Goal: Find specific page/section: Find specific page/section

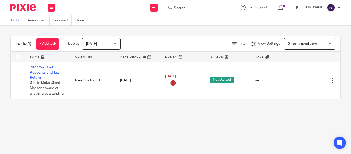
click at [174, 8] on input "Search" at bounding box center [197, 8] width 46 height 5
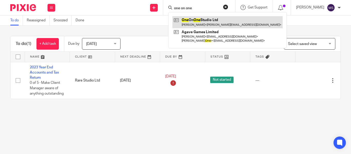
type input "one on one"
click at [199, 22] on link at bounding box center [228, 22] width 110 height 12
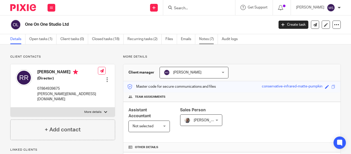
click at [205, 39] on link "Notes (7)" at bounding box center [208, 39] width 19 height 10
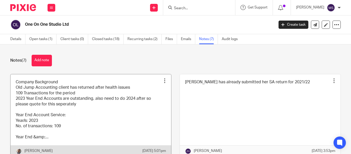
click at [97, 90] on link at bounding box center [91, 115] width 161 height 83
